Goal: Transaction & Acquisition: Purchase product/service

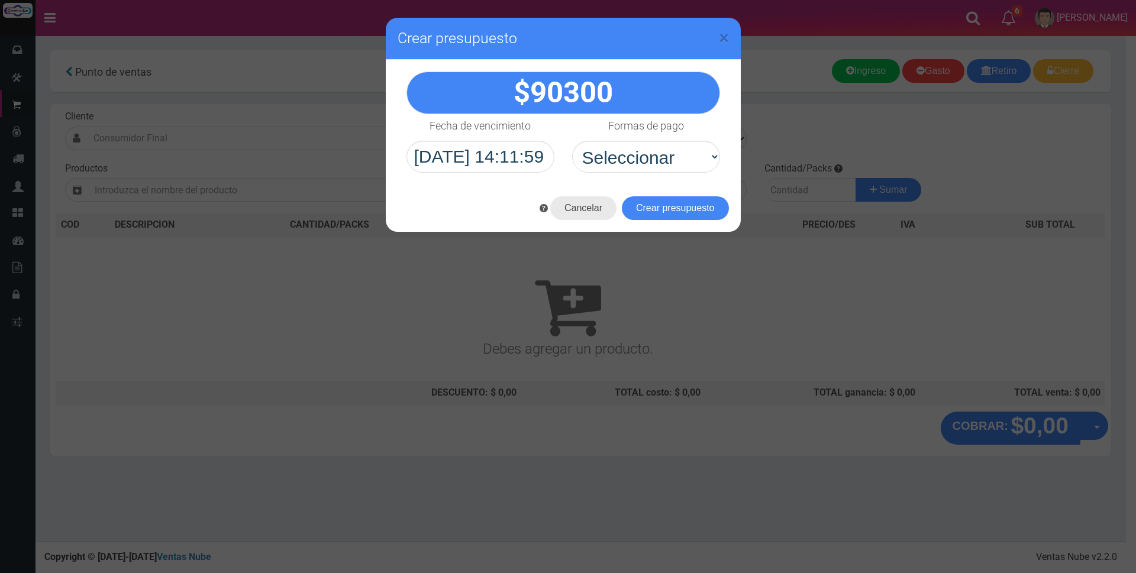
click at [588, 206] on button "Cancelar" at bounding box center [583, 208] width 66 height 24
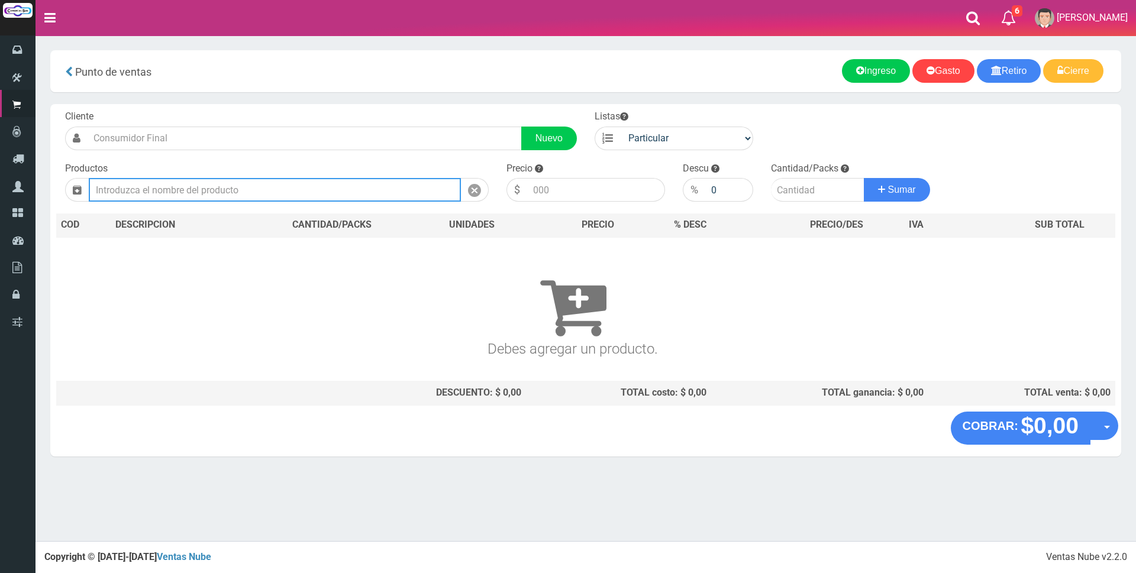
click at [258, 192] on input "text" at bounding box center [275, 190] width 372 height 24
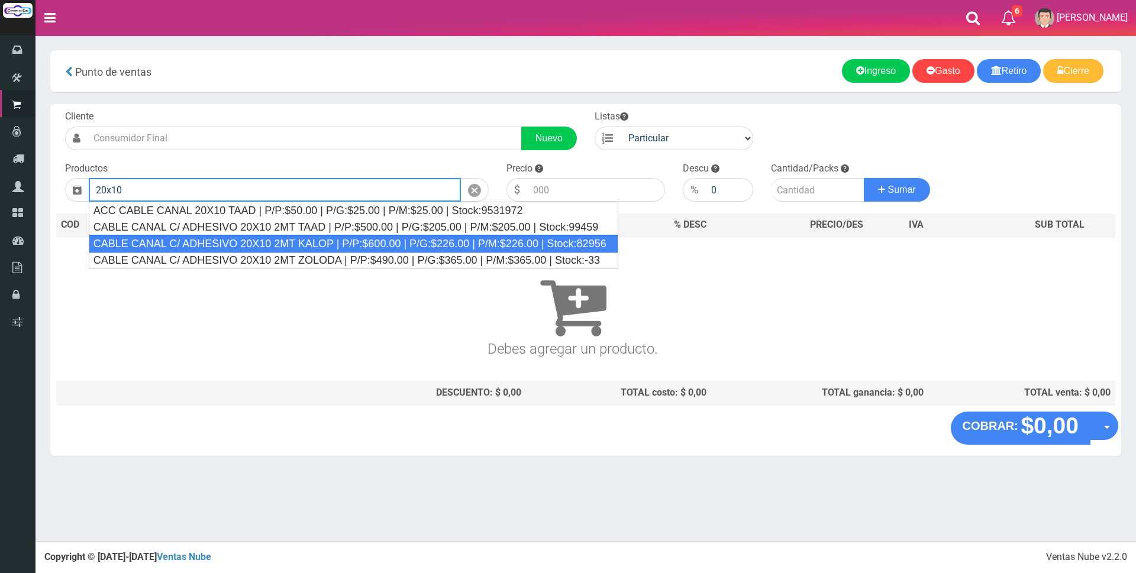
click at [369, 244] on div "CABLE CANAL C/ ADHESIVO 20X10 2MT KALOP | P/P:$600.00 | P/G:$226.00 | P/M:$226.…" at bounding box center [354, 244] width 530 height 18
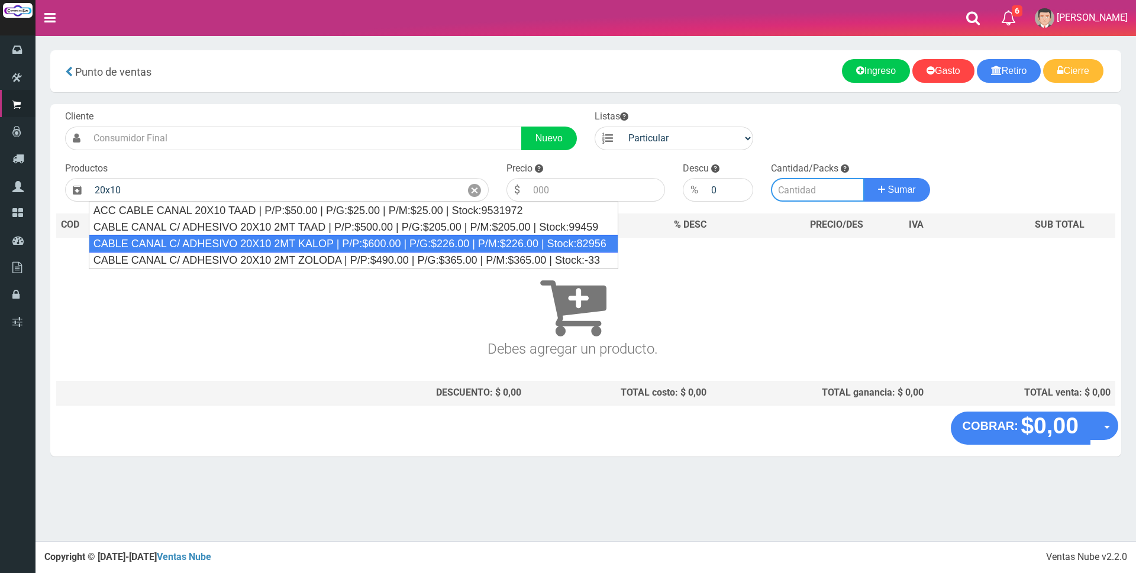
type input "CABLE CANAL C/ ADHESIVO 20X10 2MT KALOP | P/P:$600.00 | P/G:$226.00 | P/M:$226.…"
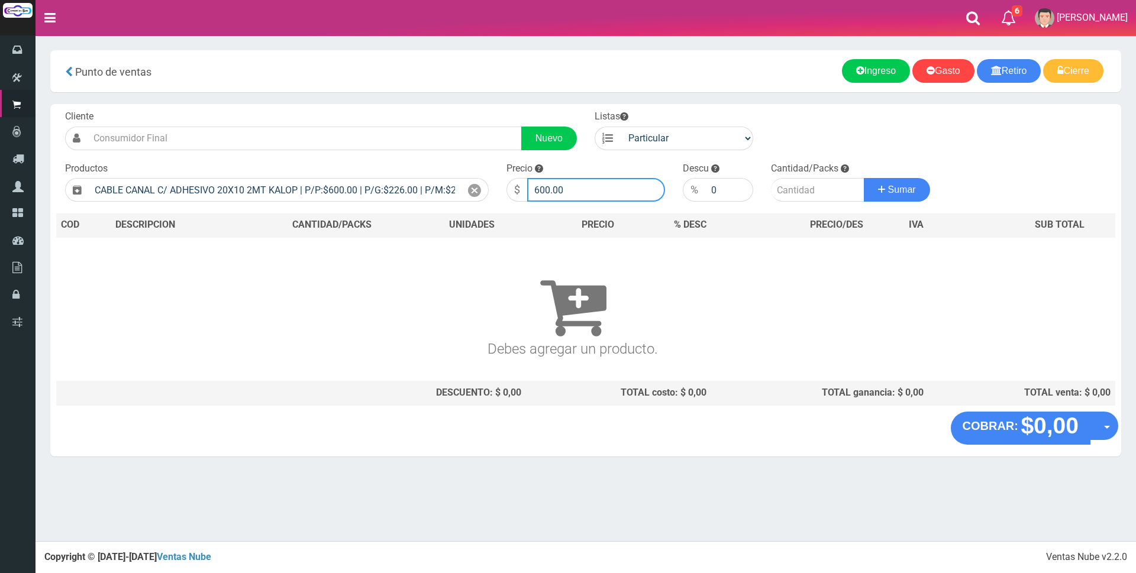
click at [593, 182] on input "600.00" at bounding box center [596, 190] width 138 height 24
type input "6"
type input "2000"
click at [819, 195] on input "number" at bounding box center [817, 190] width 93 height 24
type input "4"
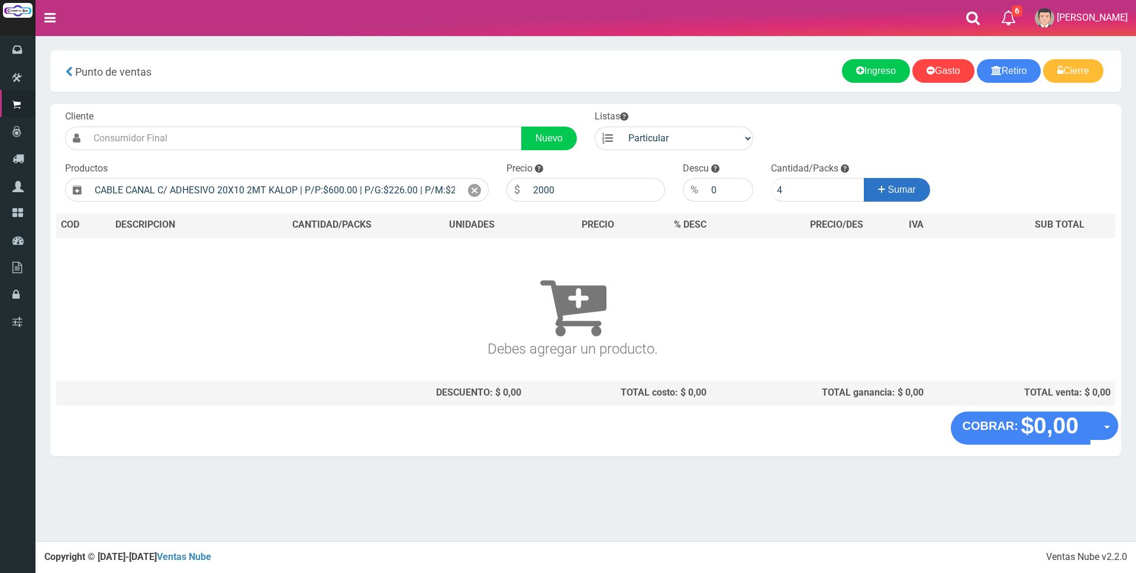
click at [874, 193] on button "Sumar" at bounding box center [897, 190] width 66 height 24
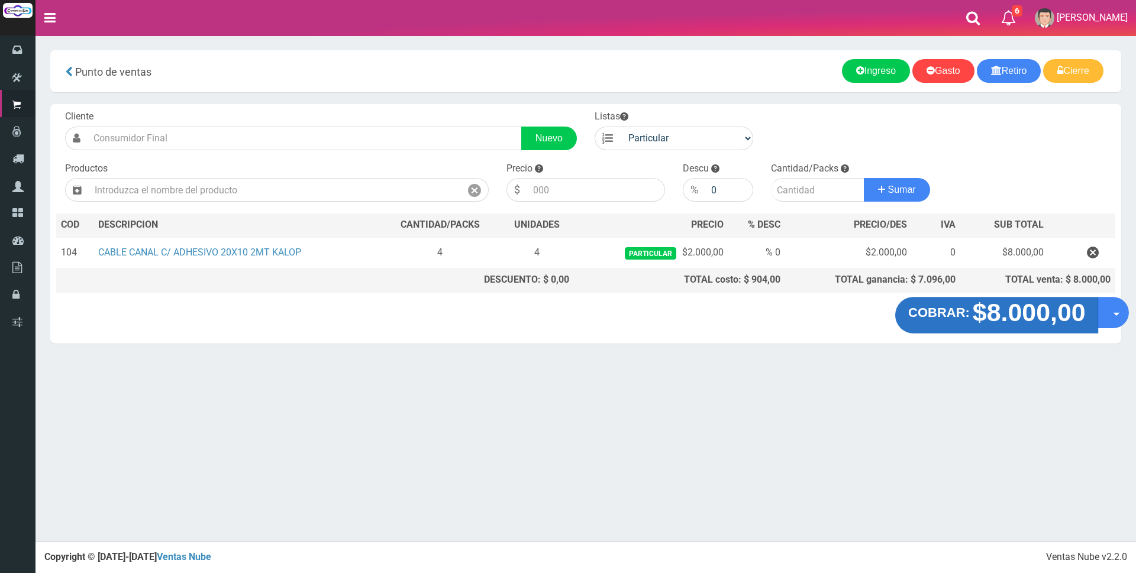
click at [1001, 320] on strong "$8.000,00" at bounding box center [1028, 313] width 113 height 28
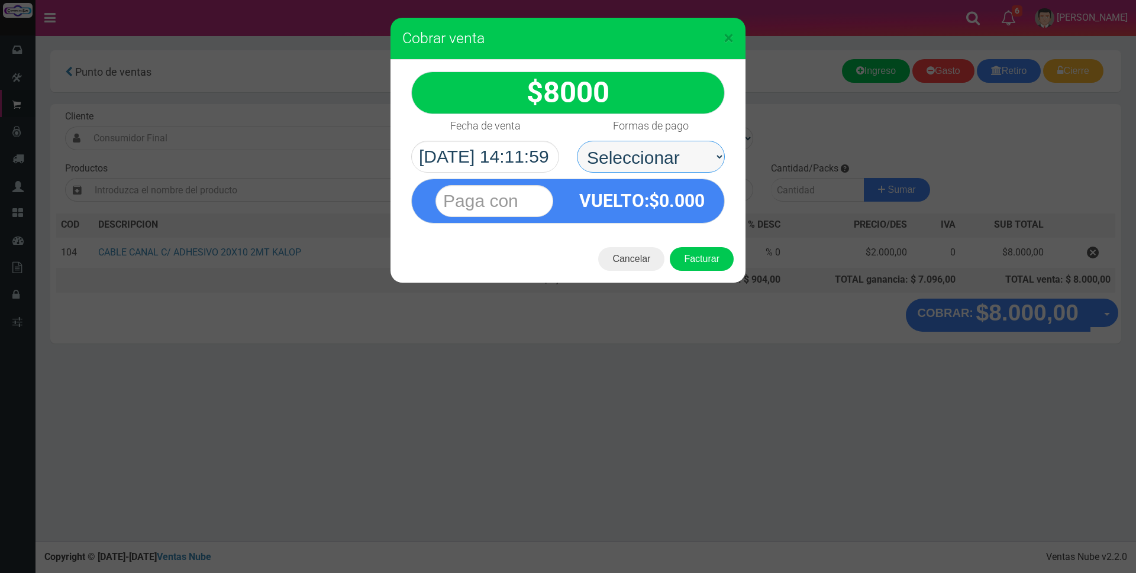
click at [685, 155] on select "Seleccionar Efectivo Tarjeta de Crédito Depósito Débito" at bounding box center [651, 157] width 148 height 32
select select "Efectivo"
click at [577, 141] on select "Seleccionar Efectivo Tarjeta de Crédito Depósito Débito" at bounding box center [651, 157] width 148 height 32
click at [492, 204] on input "text" at bounding box center [494, 201] width 118 height 32
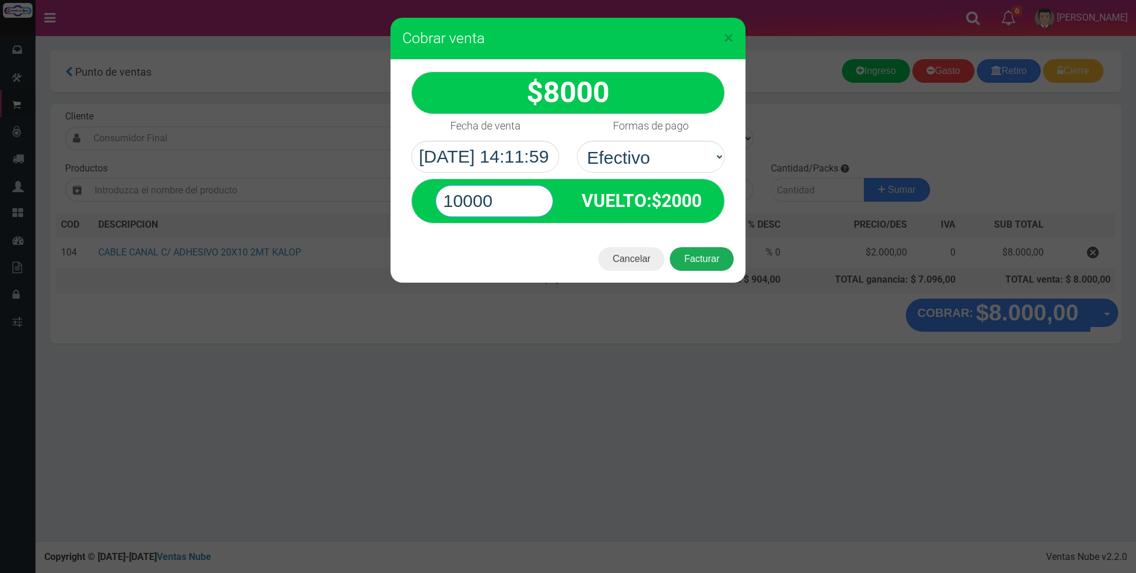
type input "10000"
click at [718, 256] on button "Facturar" at bounding box center [702, 259] width 64 height 24
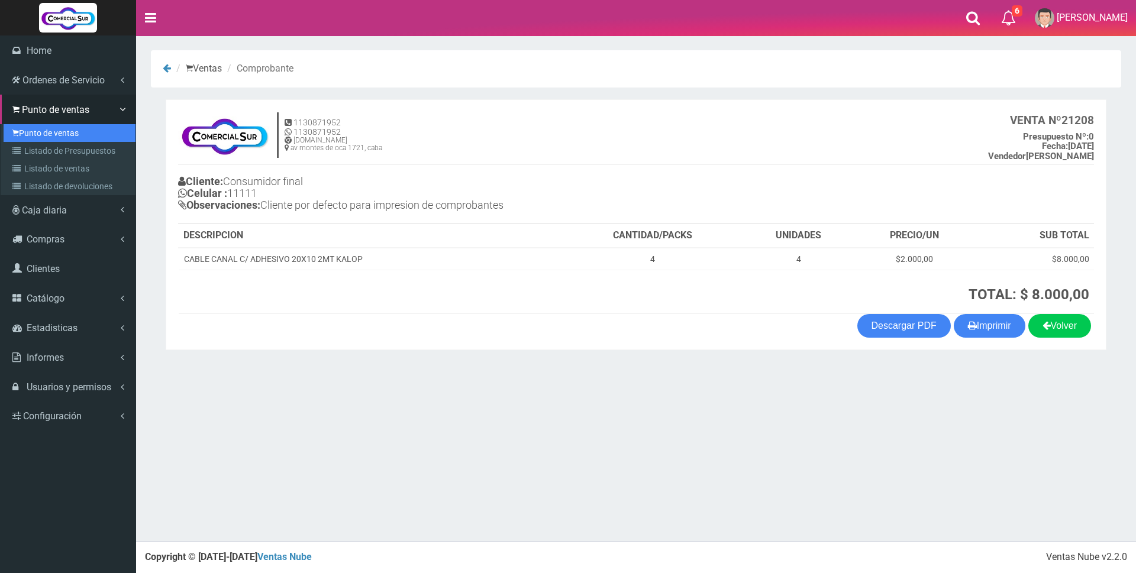
click at [35, 136] on link "Punto de ventas" at bounding box center [70, 133] width 132 height 18
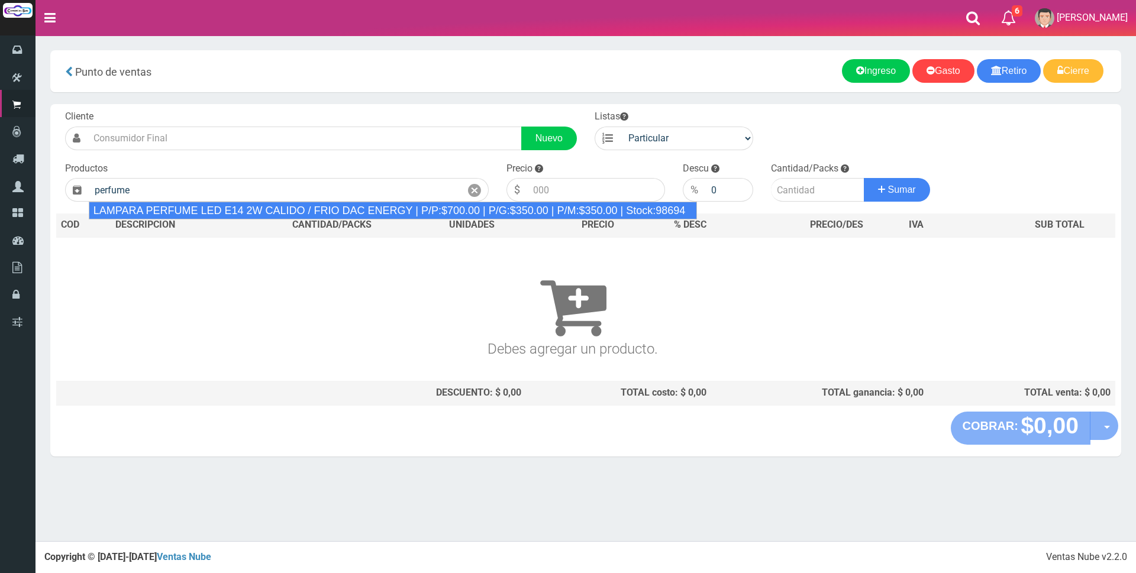
click at [228, 211] on div "LAMPARA PERFUME LED E14 2W CALIDO / FRIO DAC ENERGY | P/P:$700.00 | P/G:$350.00…" at bounding box center [393, 211] width 609 height 18
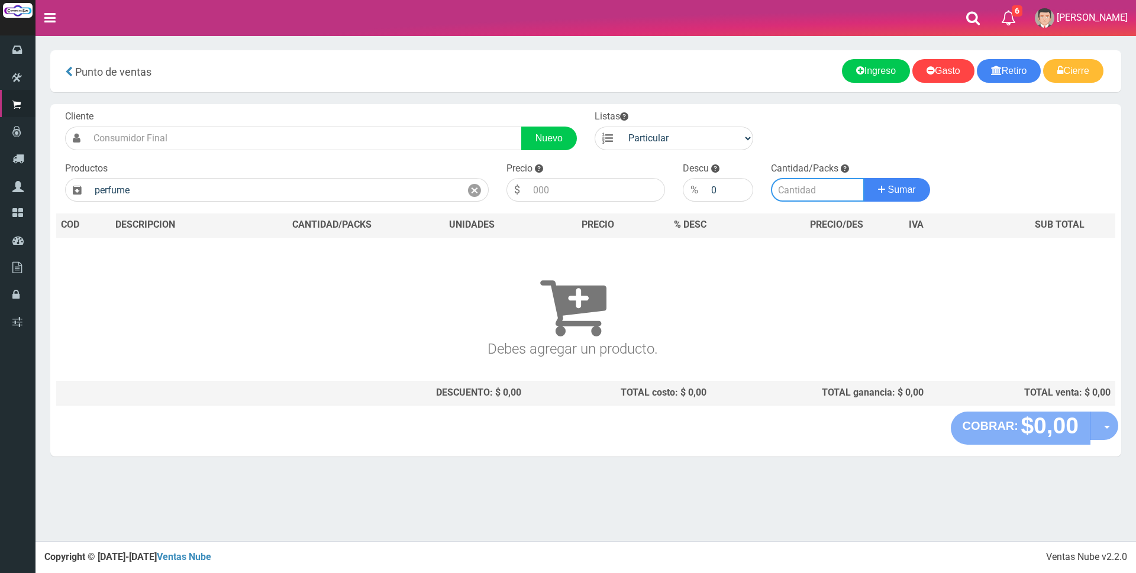
type input "LAMPARA PERFUME LED E14 2W CALIDO / FRIO DAC ENERGY | P/P:$700.00 | P/G:$350.00…"
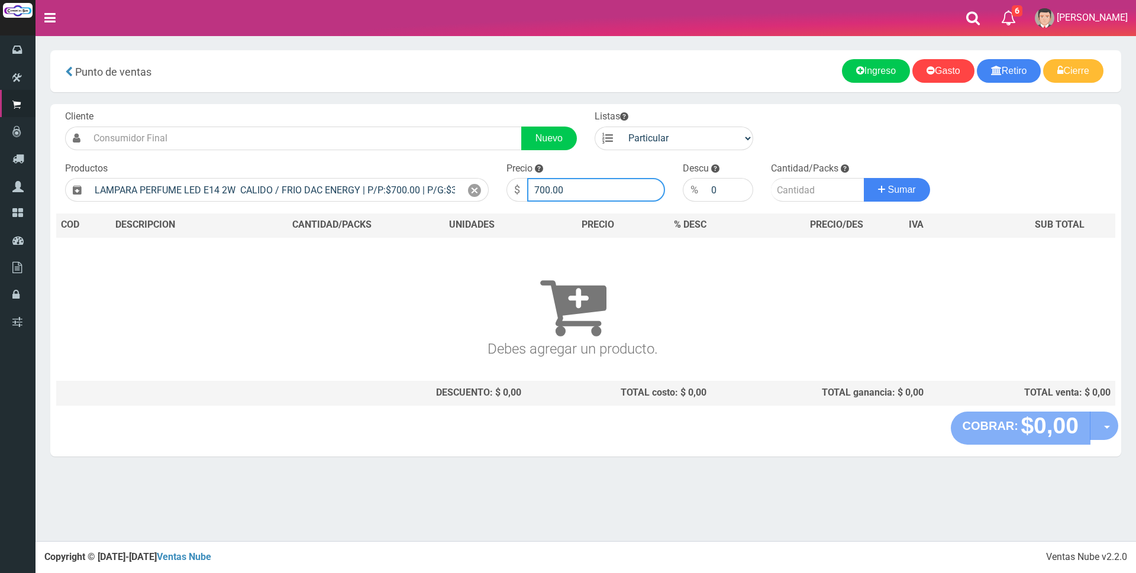
click at [595, 192] on input "700.00" at bounding box center [596, 190] width 138 height 24
type input "7"
type input "3000"
click at [801, 185] on input "number" at bounding box center [817, 190] width 93 height 24
type input "1"
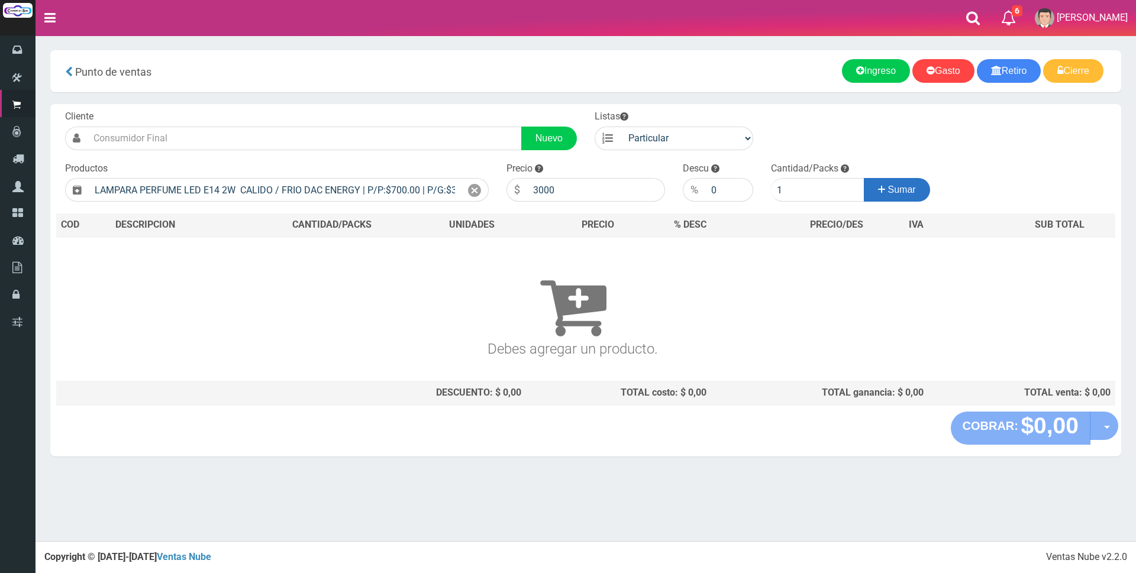
click at [908, 189] on span "Sumar" at bounding box center [902, 190] width 28 height 10
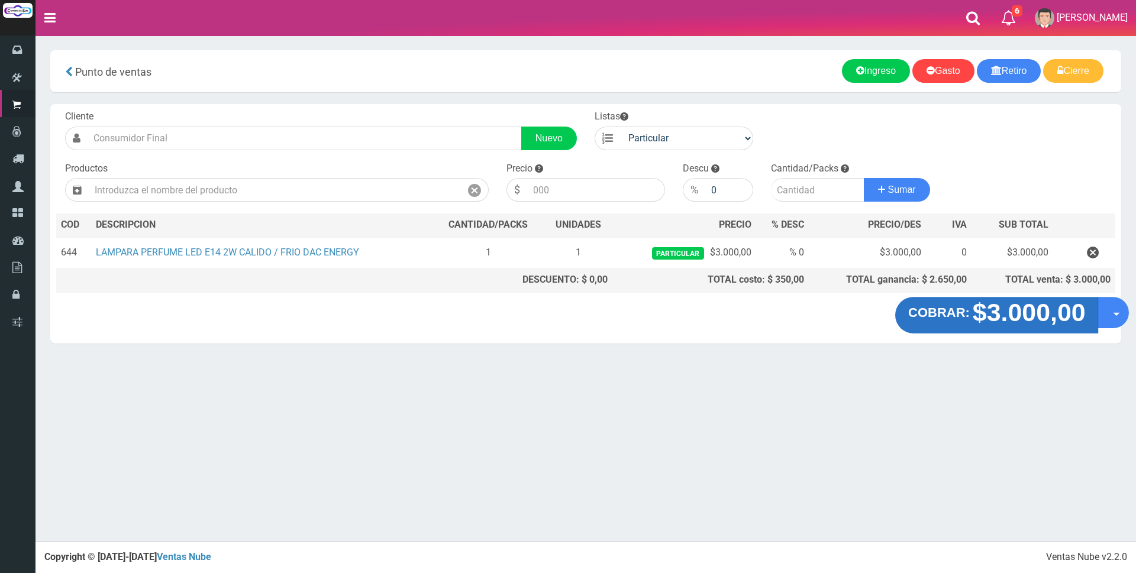
click at [1018, 323] on strong "$3.000,00" at bounding box center [1028, 313] width 113 height 28
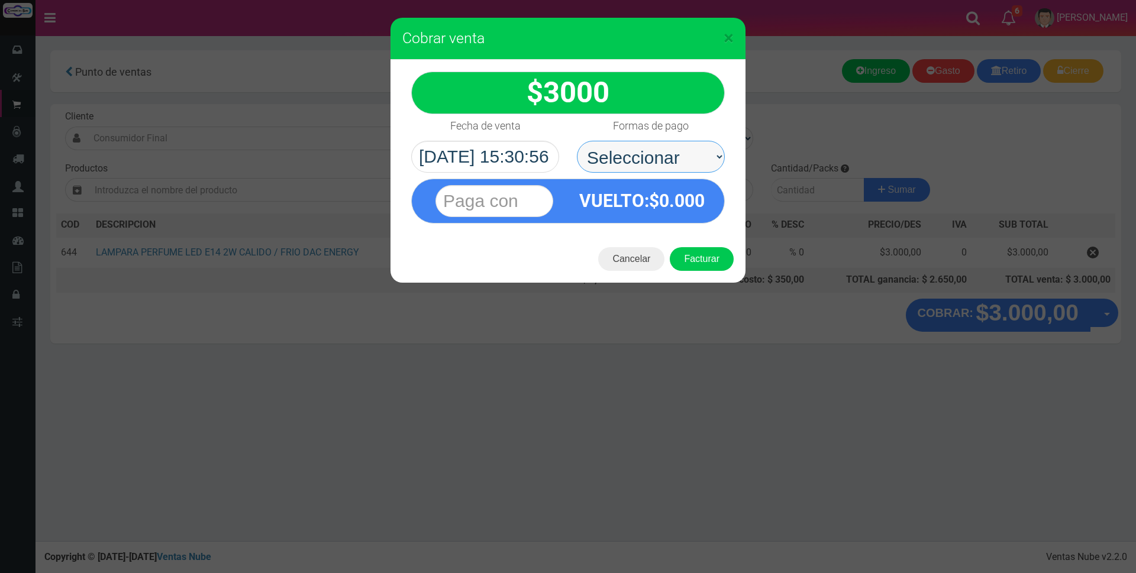
click at [672, 155] on select "Seleccionar Efectivo Tarjeta de Crédito Depósito Débito" at bounding box center [651, 157] width 148 height 32
select select "Efectivo"
click at [577, 141] on select "Seleccionar Efectivo Tarjeta de Crédito Depósito Débito" at bounding box center [651, 157] width 148 height 32
click at [531, 198] on input "text" at bounding box center [494, 201] width 118 height 32
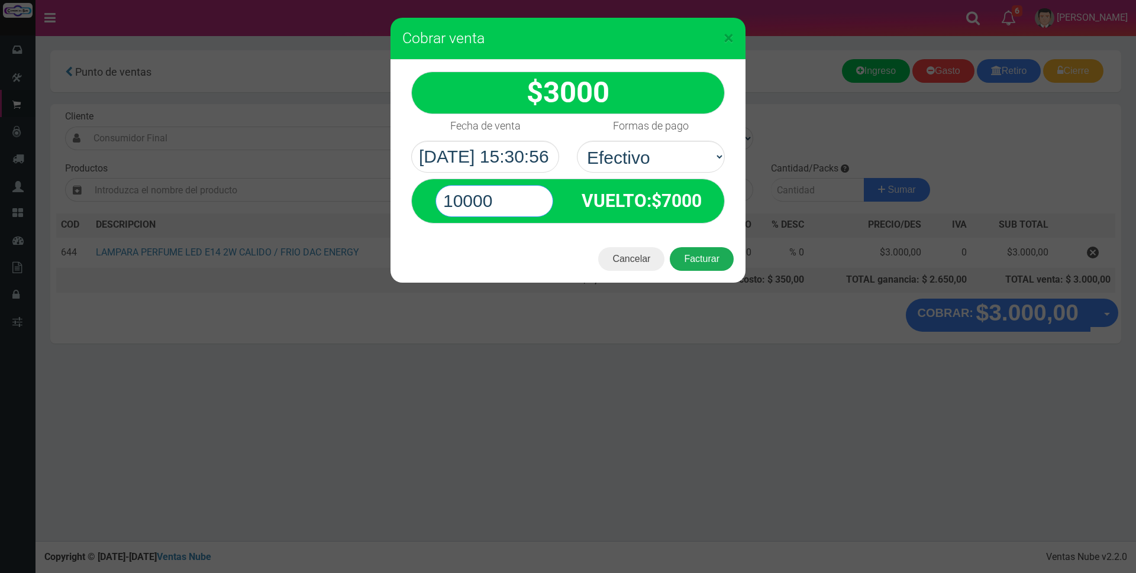
type input "10000"
click at [712, 256] on button "Facturar" at bounding box center [702, 259] width 64 height 24
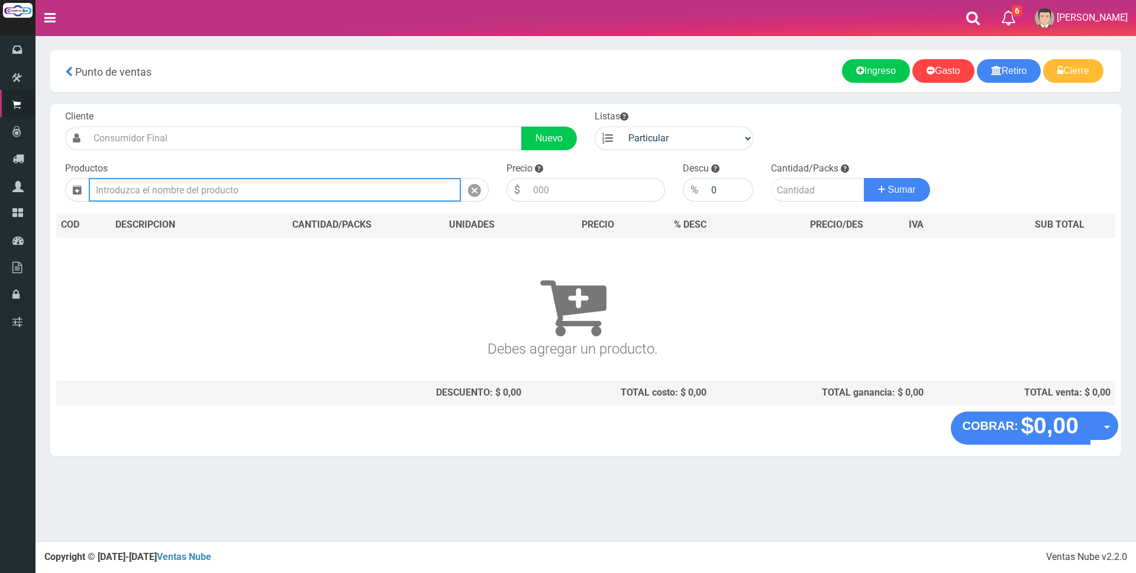
click at [188, 192] on input "text" at bounding box center [275, 190] width 372 height 24
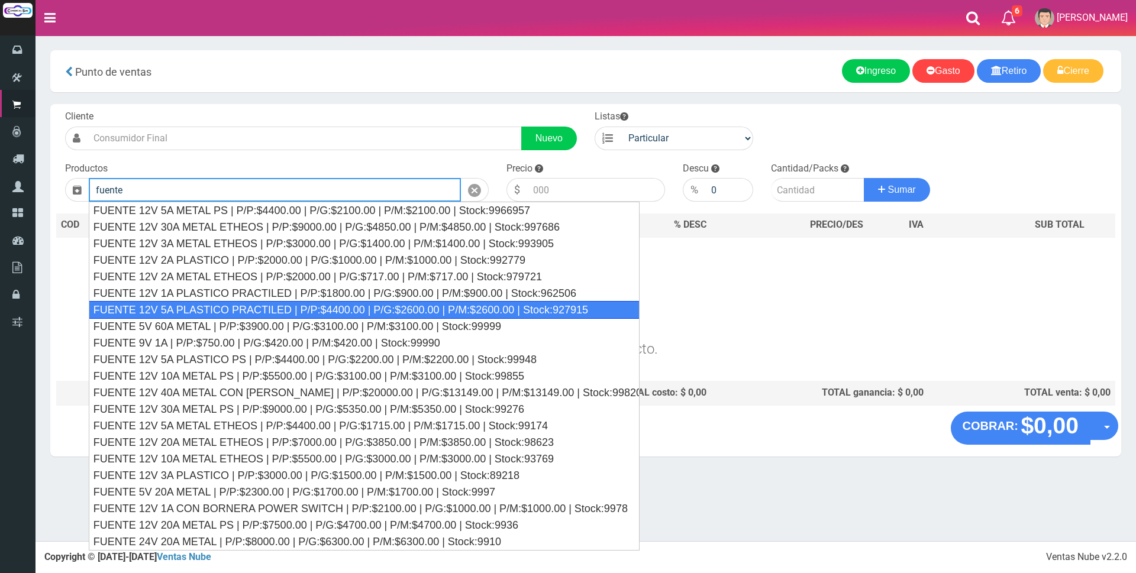
click at [302, 311] on div "FUENTE 12V 5A PLASTICO PRACTILED | P/P:$4400.00 | P/G:$2600.00 | P/M:$2600.00 |…" at bounding box center [364, 310] width 551 height 18
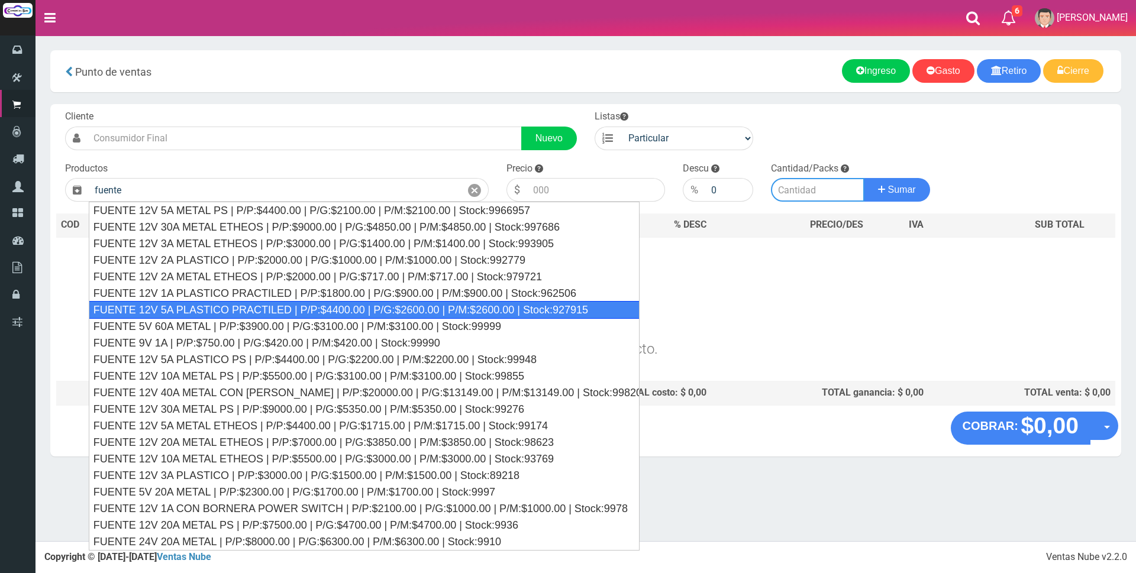
type input "FUENTE 12V 5A PLASTICO PRACTILED | P/P:$4400.00 | P/G:$2600.00 | P/M:$2600.00 |…"
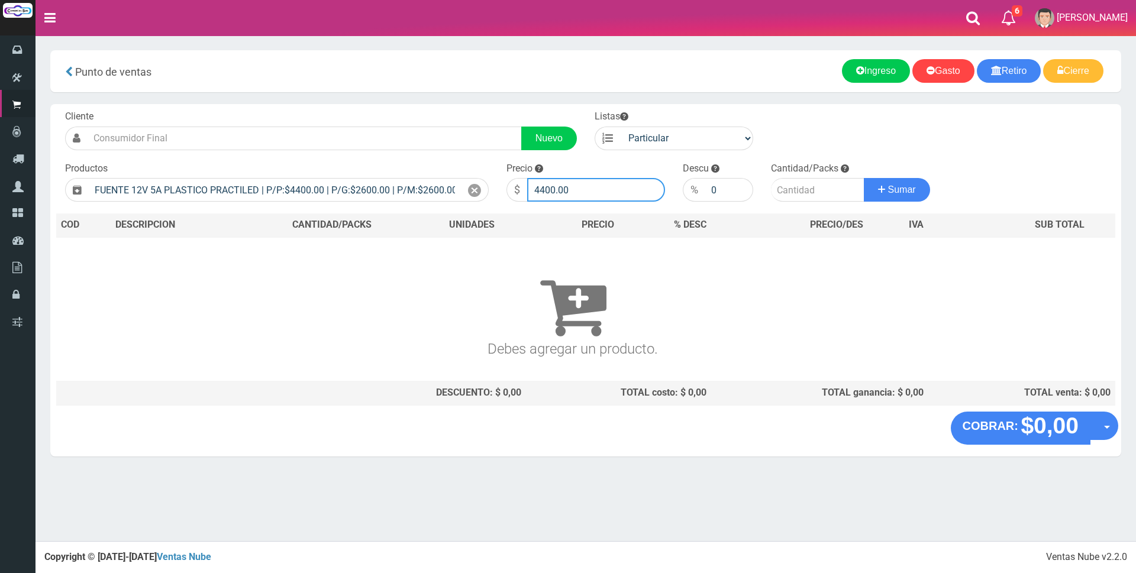
click at [591, 194] on input "4400.00" at bounding box center [596, 190] width 138 height 24
type input "4"
type input "11500"
click at [789, 195] on input "number" at bounding box center [817, 190] width 93 height 24
type input "1"
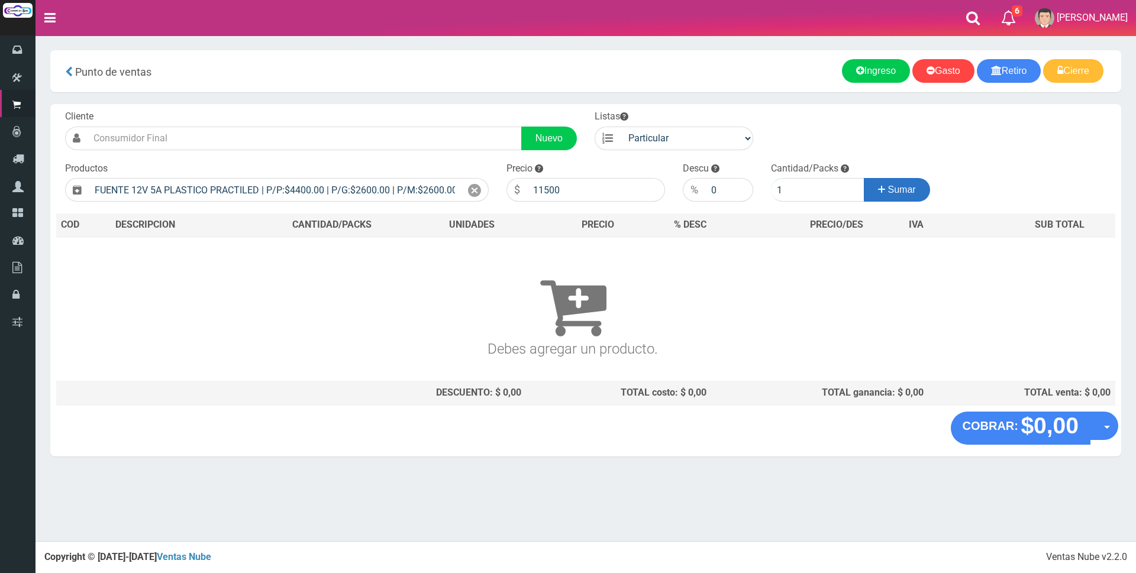
click at [912, 188] on span "Sumar" at bounding box center [902, 190] width 28 height 10
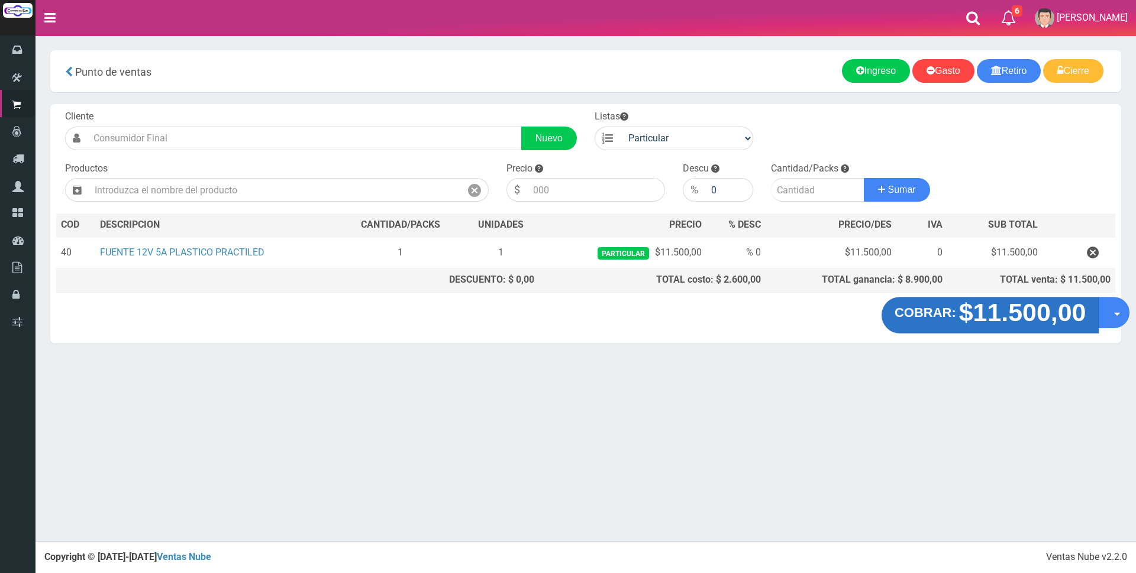
click at [982, 318] on strong "$11.500,00" at bounding box center [1022, 313] width 127 height 28
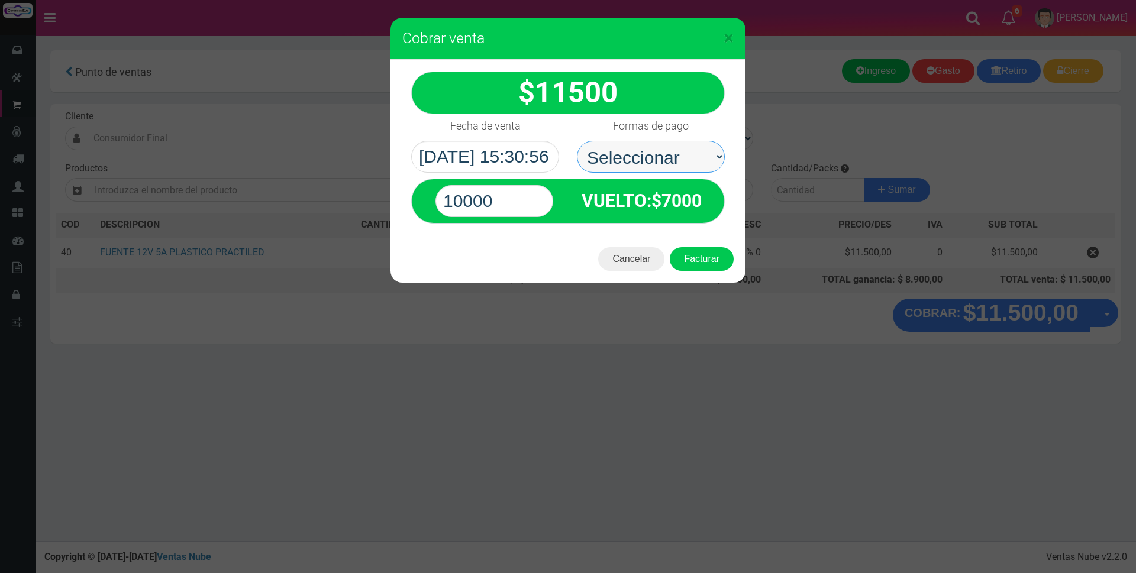
click at [703, 153] on select "Seleccionar Efectivo Tarjeta de Crédito Depósito Débito" at bounding box center [651, 157] width 148 height 32
select select "Efectivo"
click at [577, 141] on select "Seleccionar Efectivo Tarjeta de Crédito Depósito Débito" at bounding box center [651, 157] width 148 height 32
click at [519, 199] on input "10000" at bounding box center [494, 201] width 118 height 32
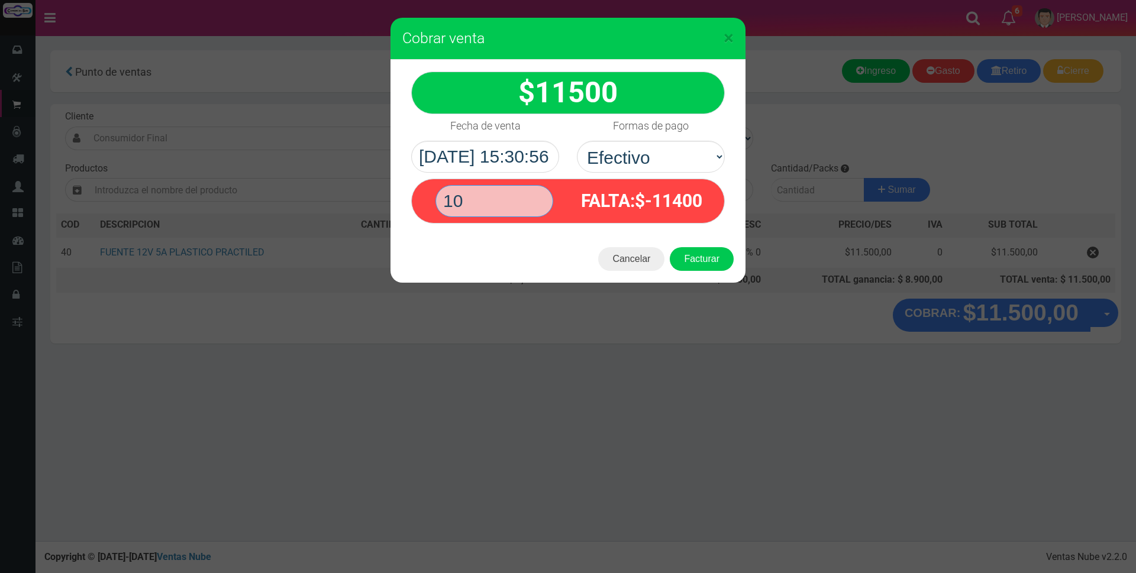
type input "1"
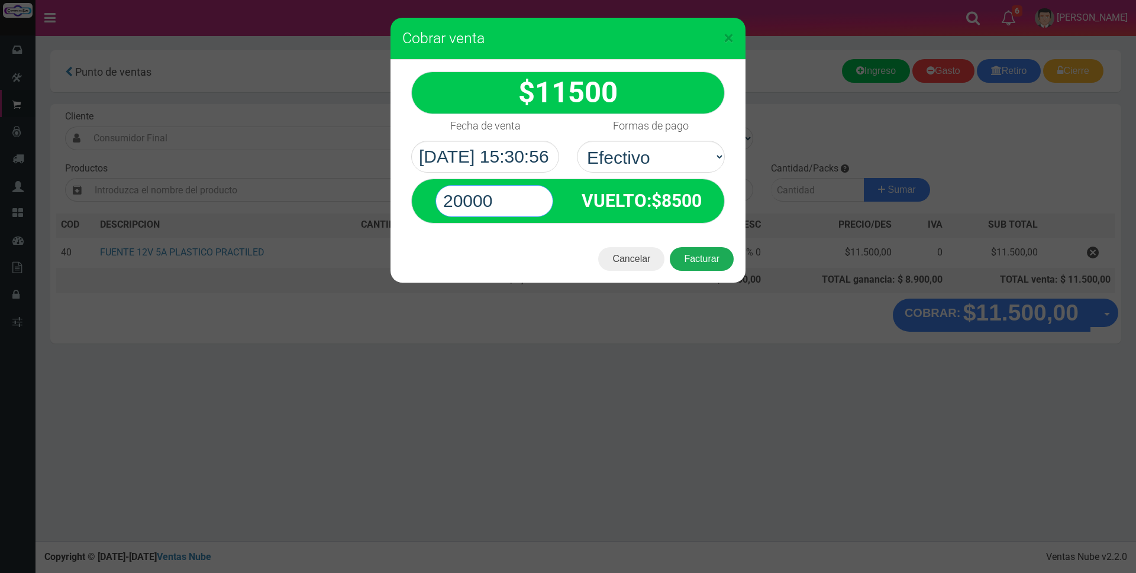
type input "20000"
click at [696, 262] on button "Facturar" at bounding box center [702, 259] width 64 height 24
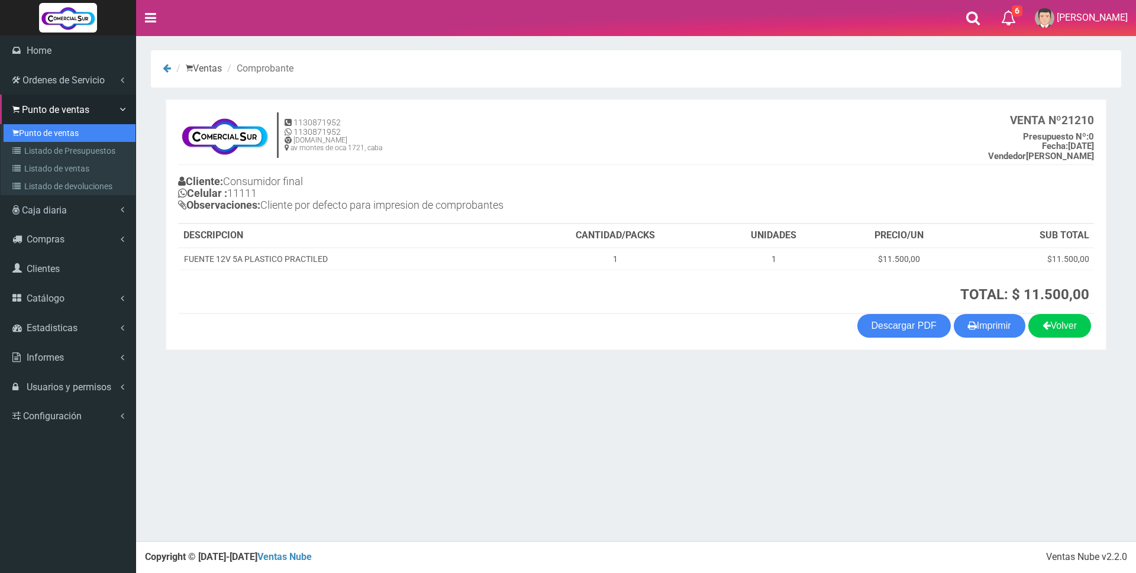
click at [36, 135] on link "Punto de ventas" at bounding box center [70, 133] width 132 height 18
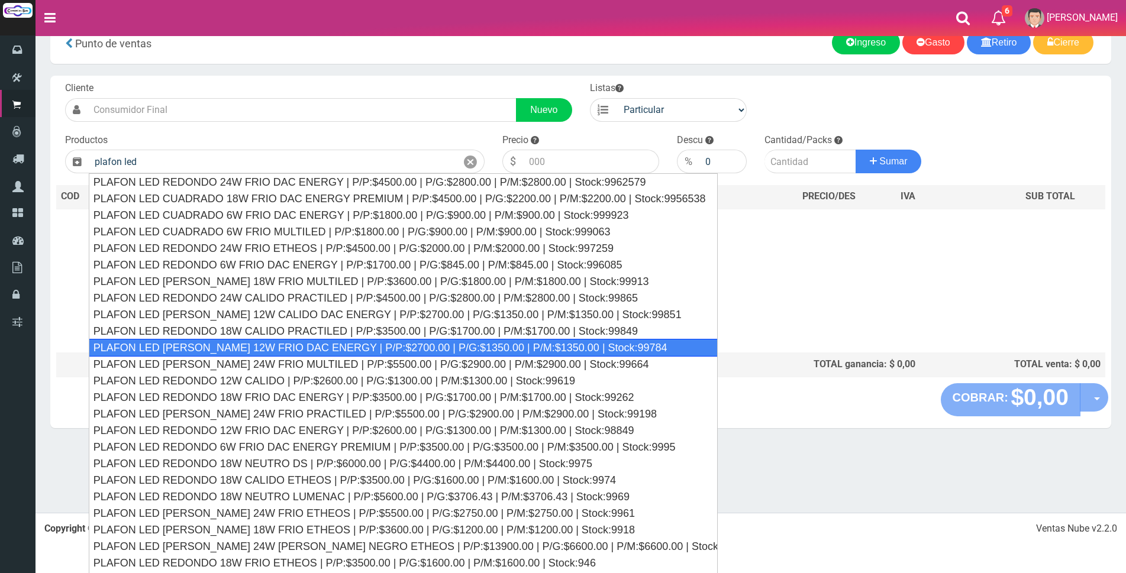
scroll to position [44, 0]
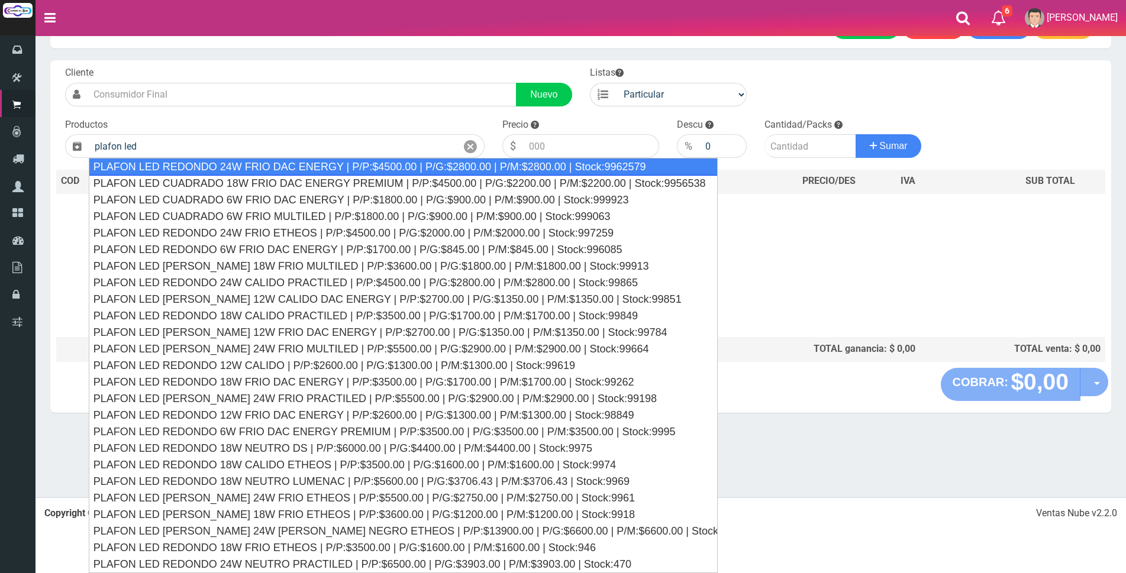
click at [313, 164] on div "PLAFON LED REDONDO 24W FRIO DAC ENERGY | P/P:$4500.00 | P/G:$2800.00 | P/M:$280…" at bounding box center [403, 167] width 629 height 18
type input "PLAFON LED REDONDO 24W FRIO DAC ENERGY | P/P:$4500.00 | P/G:$2800.00 | P/M:$280…"
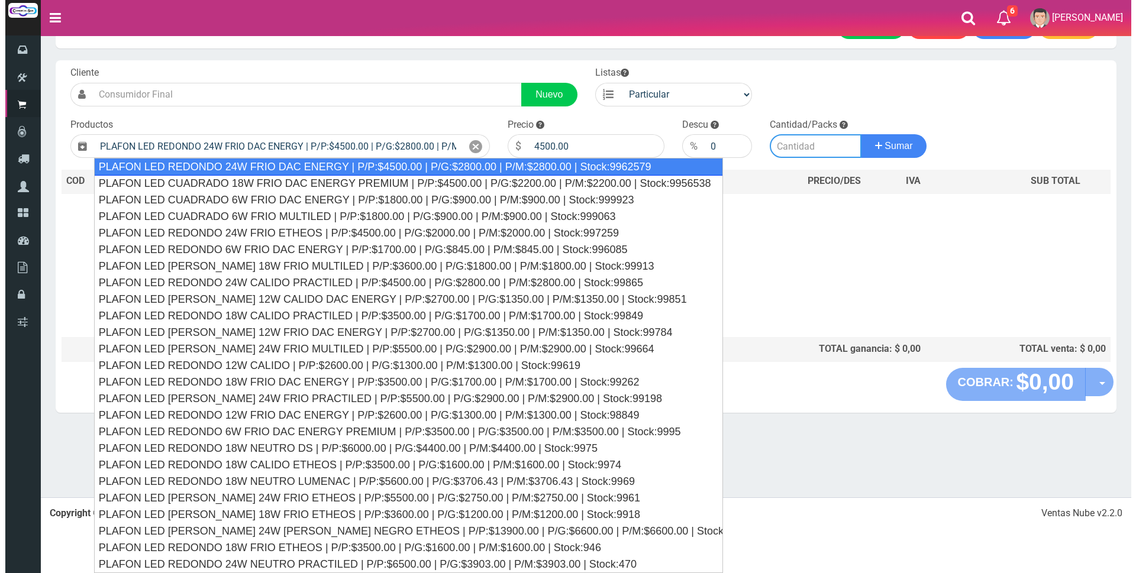
scroll to position [0, 0]
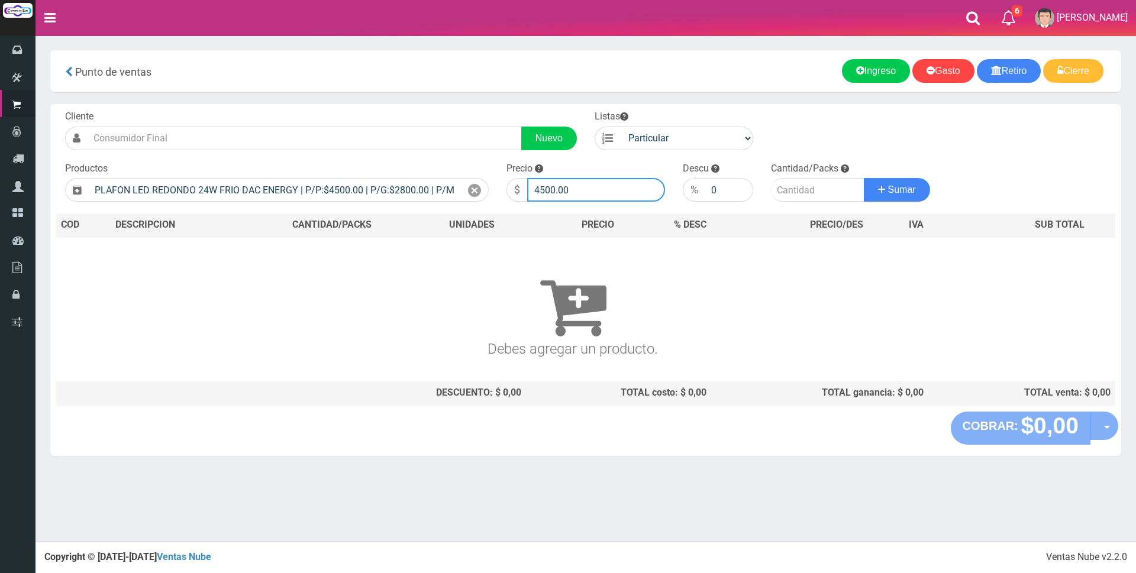
click at [592, 191] on input "4500.00" at bounding box center [596, 190] width 138 height 24
type input "4"
type input "12000"
click at [802, 187] on input "number" at bounding box center [817, 190] width 93 height 24
type input "5"
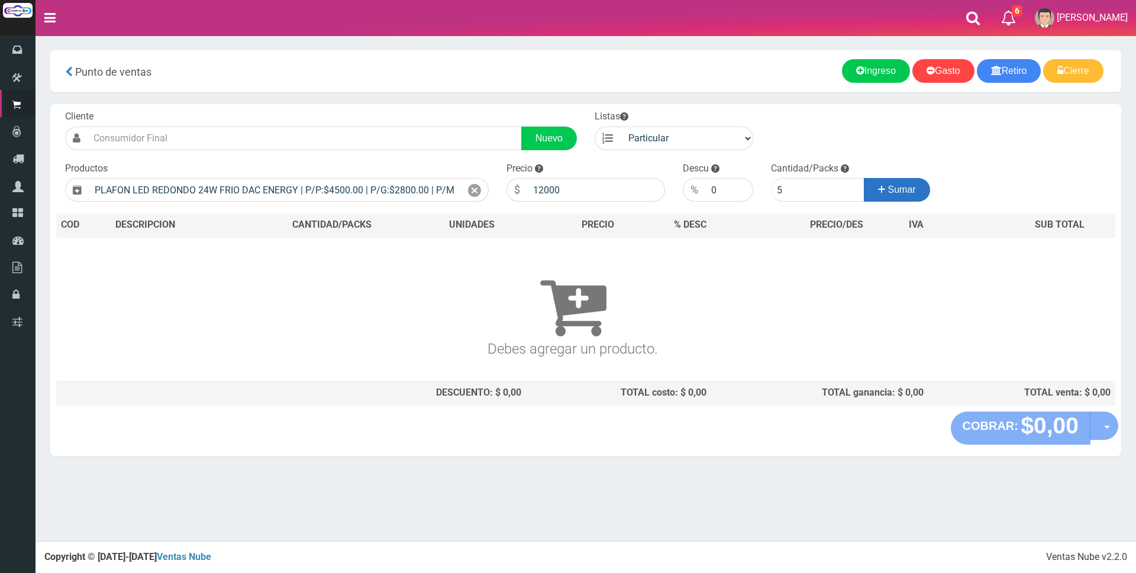
click at [894, 191] on span "Sumar" at bounding box center [902, 190] width 28 height 10
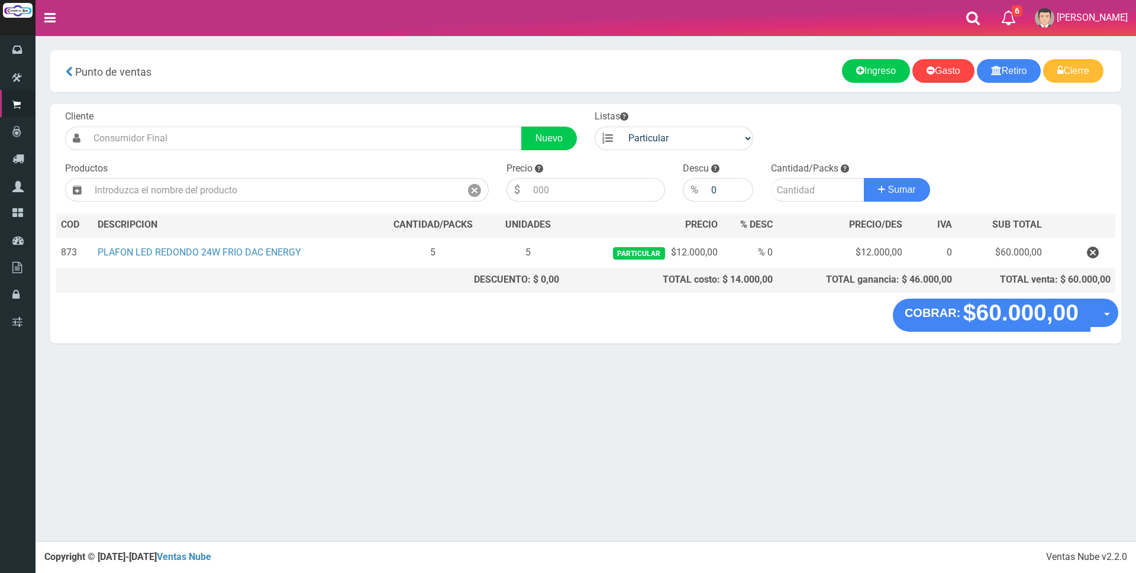
click at [919, 438] on div "× Titulo del Msj texto Mas Texto Cancelar Aceptar Gasto" at bounding box center [586, 270] width 1101 height 541
click at [358, 185] on input "text" at bounding box center [275, 190] width 372 height 24
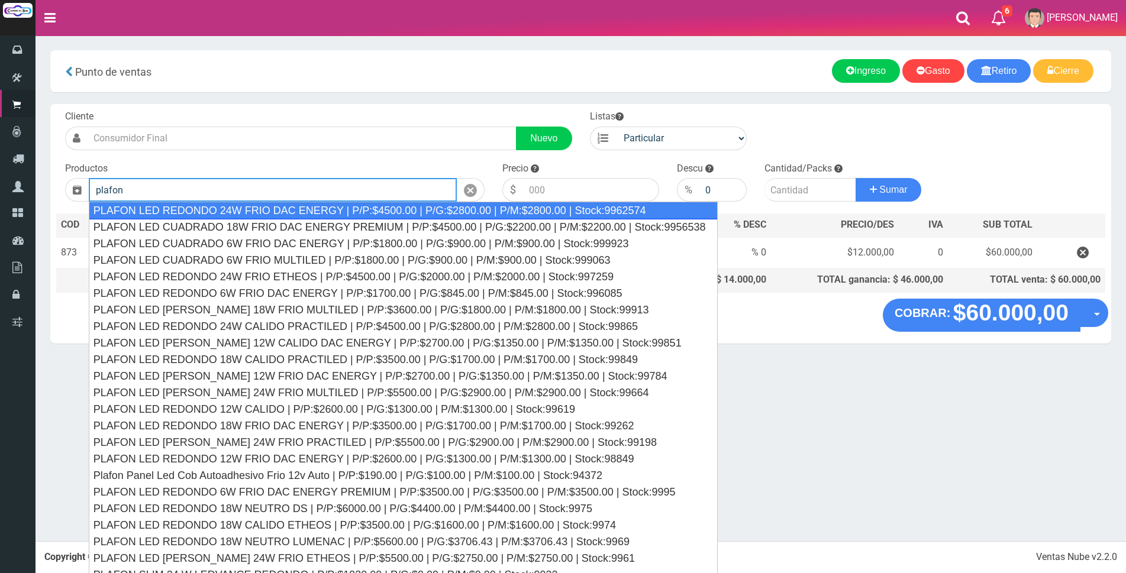
click at [341, 206] on div "PLAFON LED REDONDO 24W FRIO DAC ENERGY | P/P:$4500.00 | P/G:$2800.00 | P/M:$280…" at bounding box center [403, 211] width 629 height 18
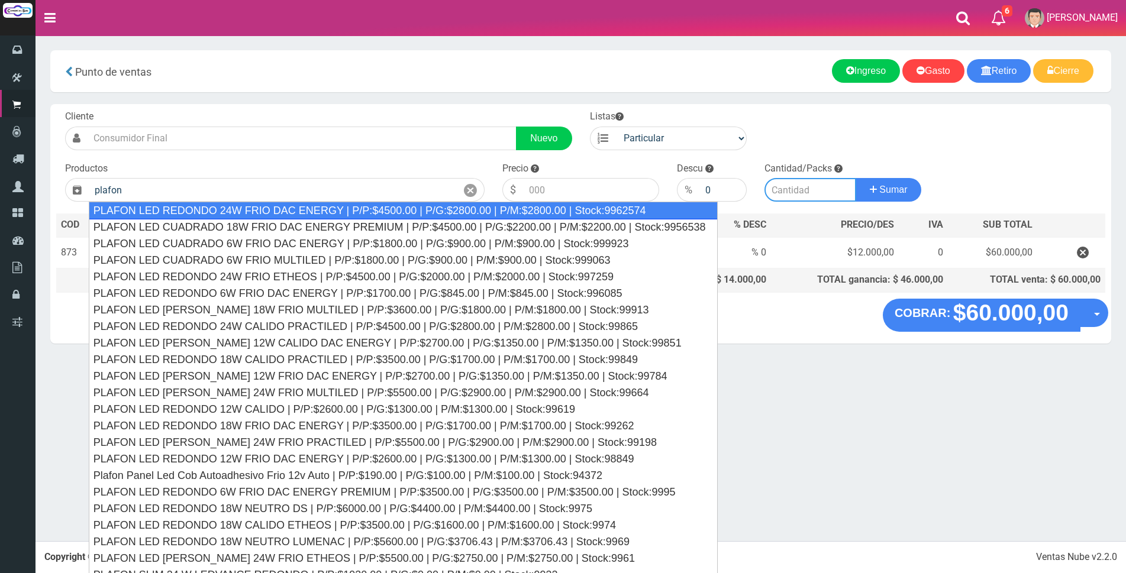
type input "PLAFON LED REDONDO 24W FRIO DAC ENERGY | P/P:$4500.00 | P/G:$2800.00 | P/M:$280…"
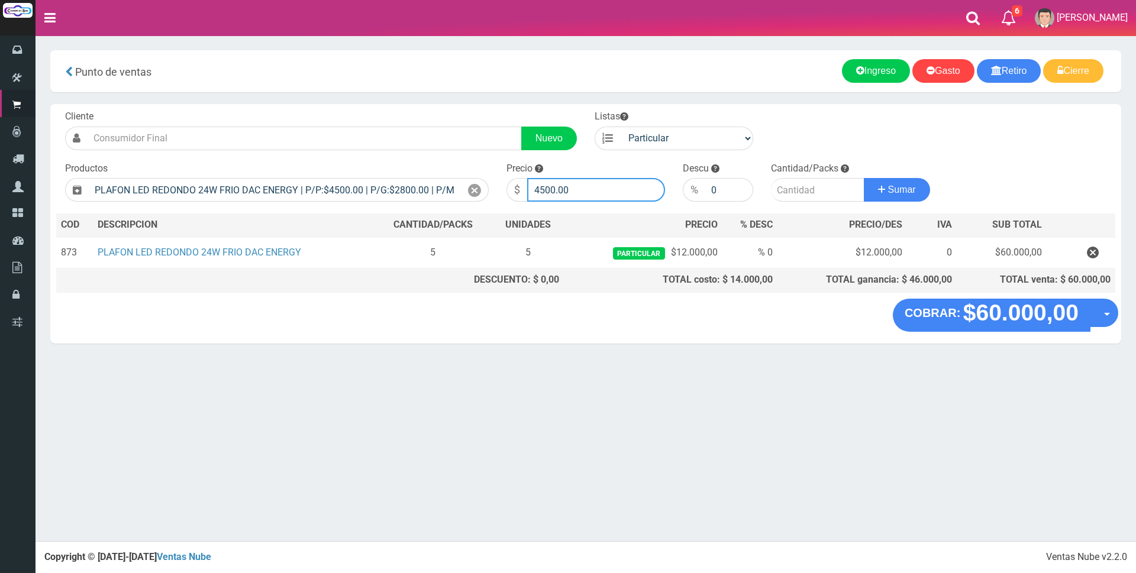
click at [582, 192] on input "4500.00" at bounding box center [596, 190] width 138 height 24
type input "4"
type input "10200"
click at [796, 189] on input "number" at bounding box center [817, 190] width 93 height 24
type input "4"
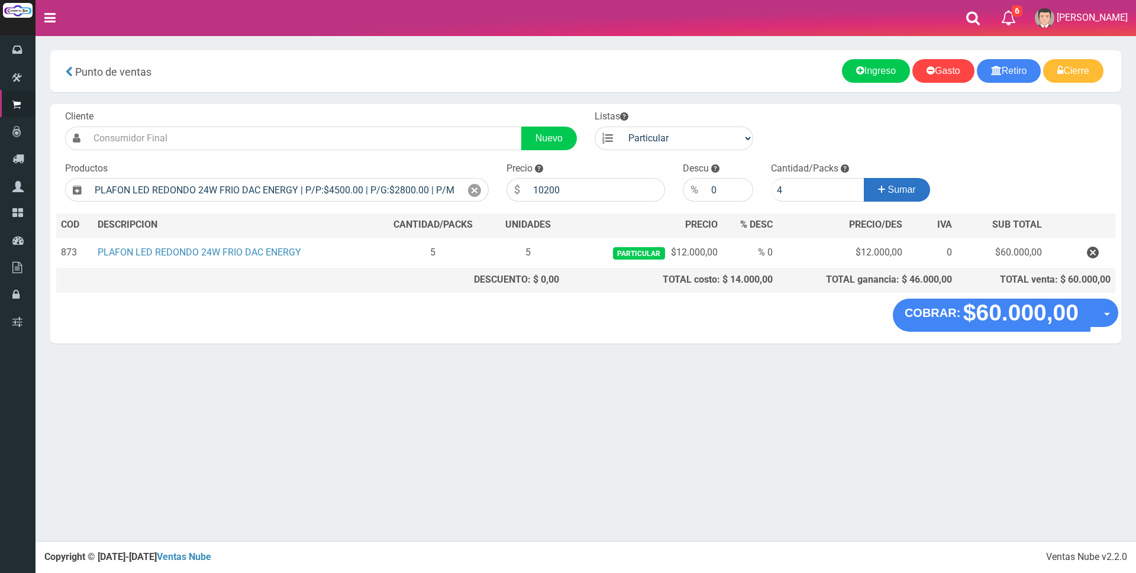
click at [911, 186] on span "Sumar" at bounding box center [902, 190] width 28 height 10
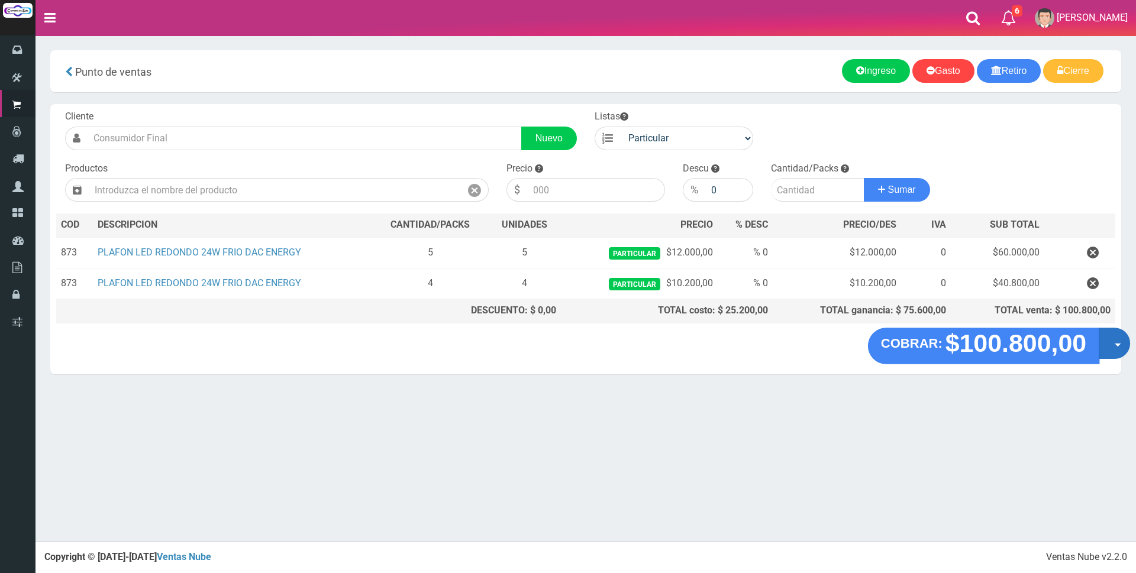
click at [1112, 347] on button "Opciones" at bounding box center [1114, 343] width 31 height 31
click at [1105, 370] on link "Crear presupuesto" at bounding box center [1077, 374] width 106 height 27
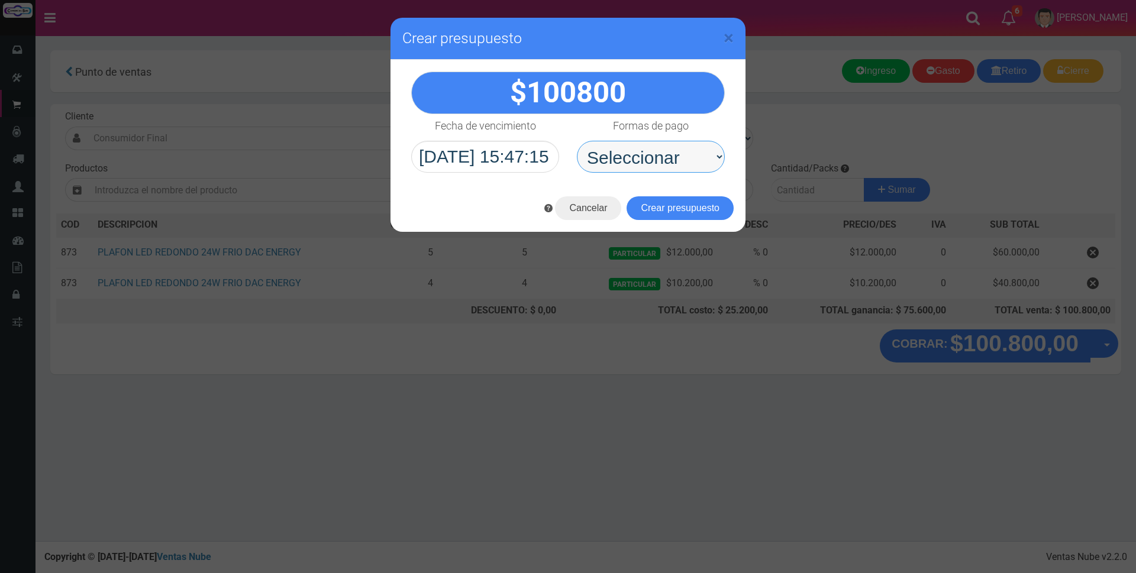
click at [626, 152] on select "Seleccionar Efectivo Tarjeta de Crédito Depósito Débito" at bounding box center [651, 157] width 148 height 32
select select "Depósito"
click at [577, 141] on select "Seleccionar Efectivo Tarjeta de Crédito Depósito Débito" at bounding box center [651, 157] width 148 height 32
click at [665, 214] on button "Crear presupuesto" at bounding box center [680, 208] width 107 height 24
